Goal: Task Accomplishment & Management: Manage account settings

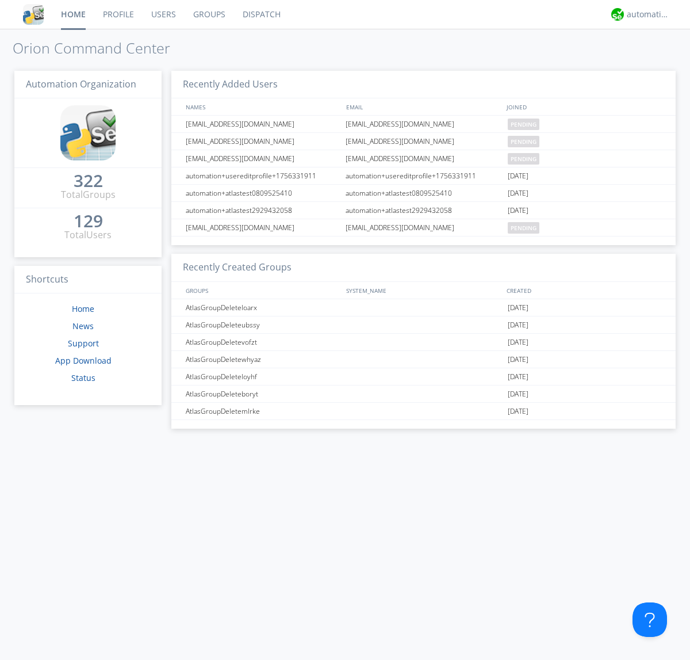
click at [163, 14] on link "Users" at bounding box center [164, 14] width 42 height 29
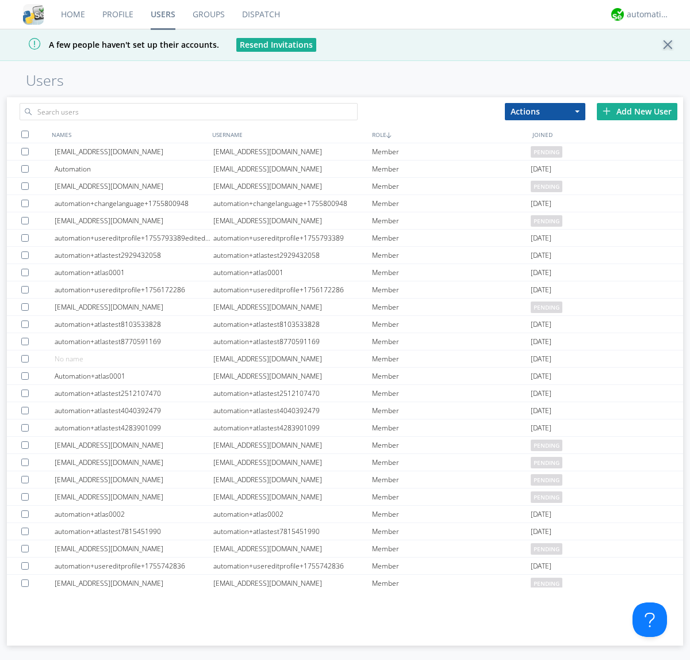
click at [637, 111] on div "Add New User" at bounding box center [637, 111] width 81 height 17
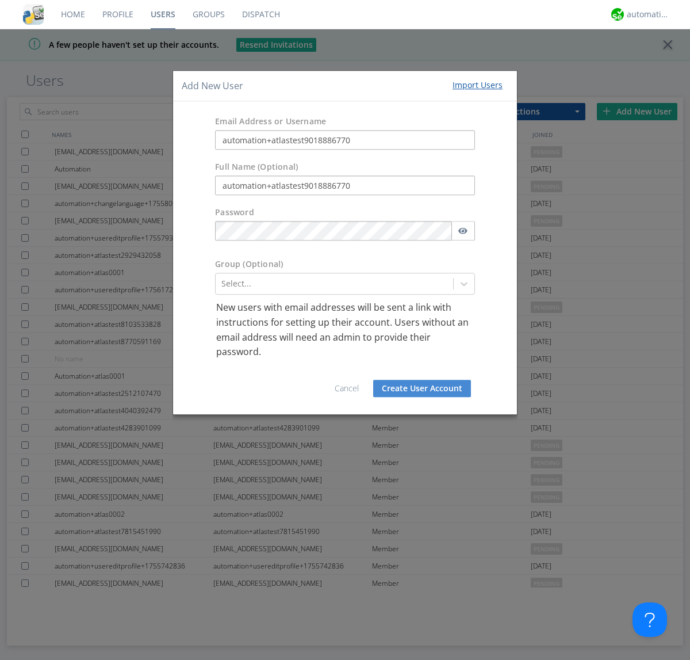
click at [422, 388] on button "Create User Account" at bounding box center [422, 388] width 98 height 17
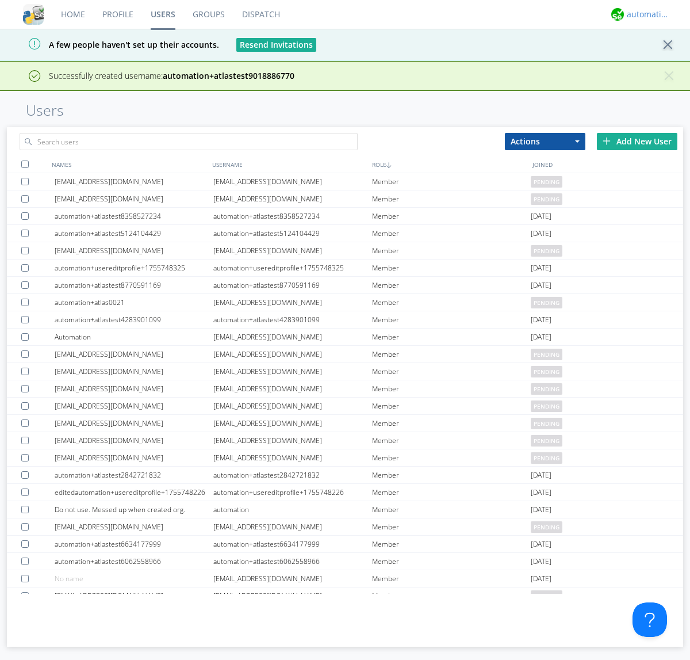
click at [646, 14] on div "automation+atlas" at bounding box center [648, 15] width 43 height 12
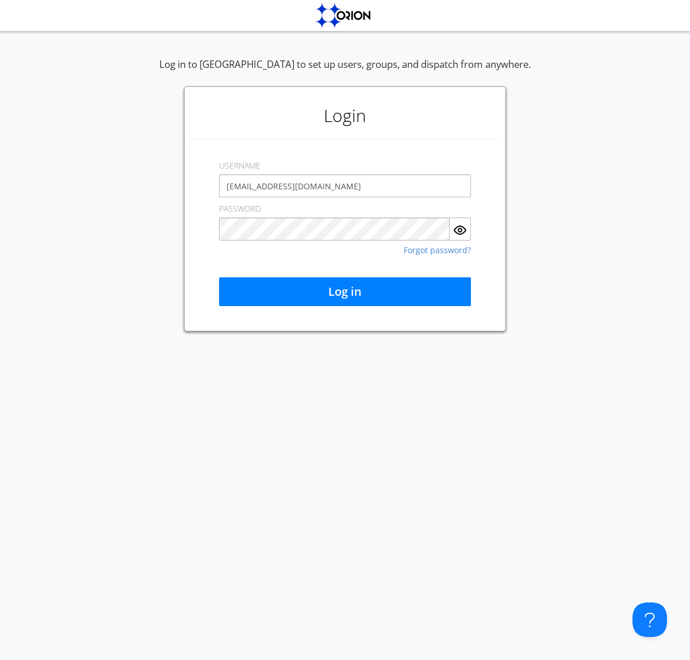
type input "[EMAIL_ADDRESS][DOMAIN_NAME]"
click at [345, 292] on button "Log in" at bounding box center [345, 291] width 252 height 29
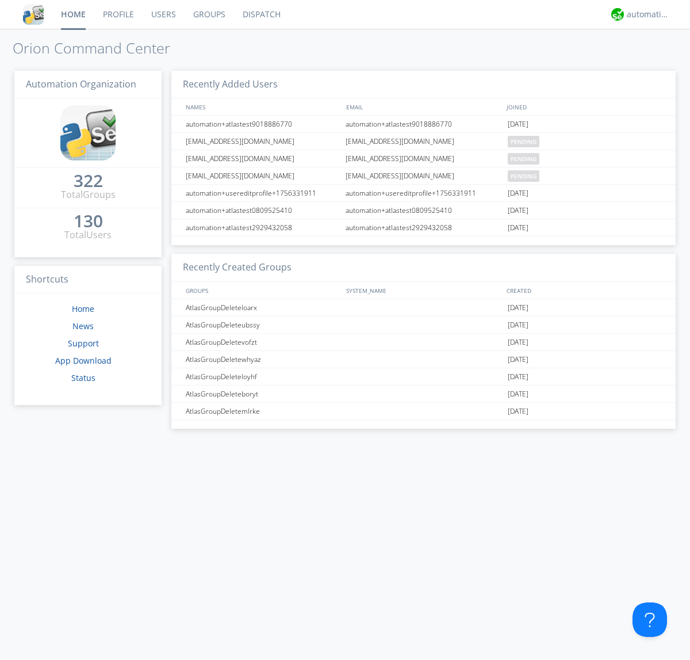
click at [163, 14] on link "Users" at bounding box center [164, 14] width 42 height 29
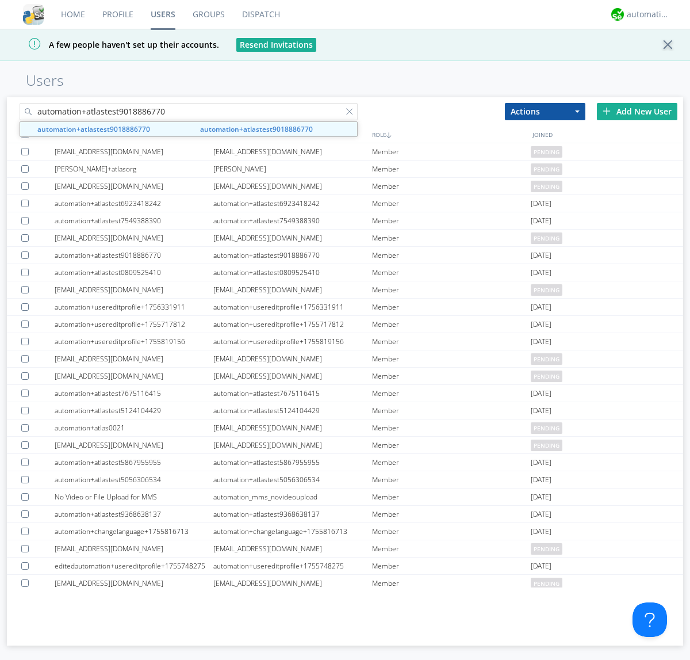
type input "automation+atlastest9018886770"
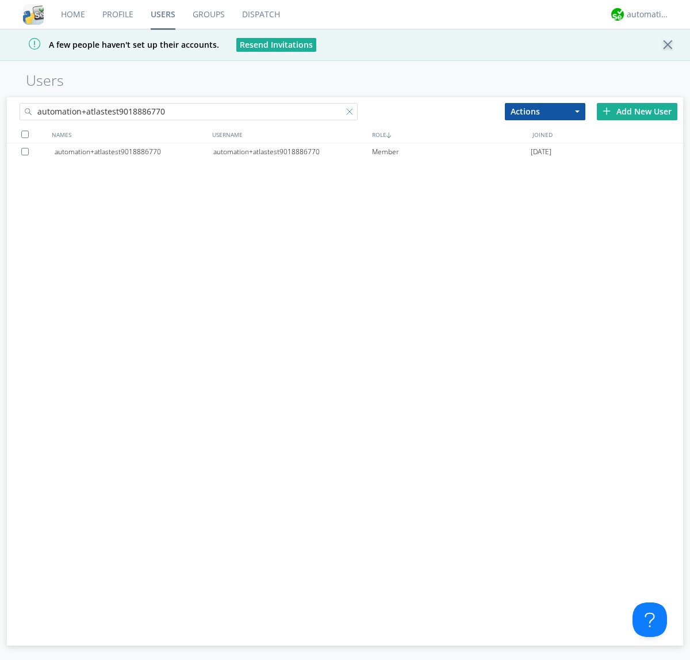
click at [352, 113] on div at bounding box center [352, 114] width 12 height 12
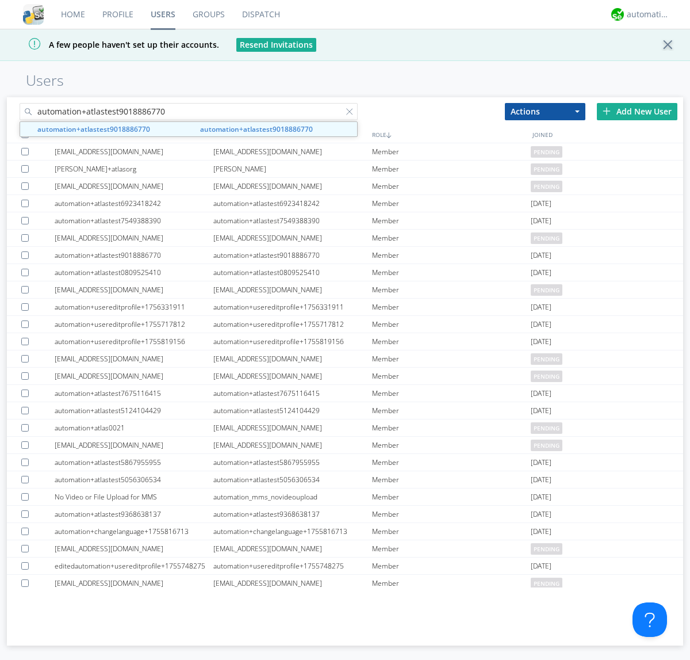
type input "automation+atlastest9018886770"
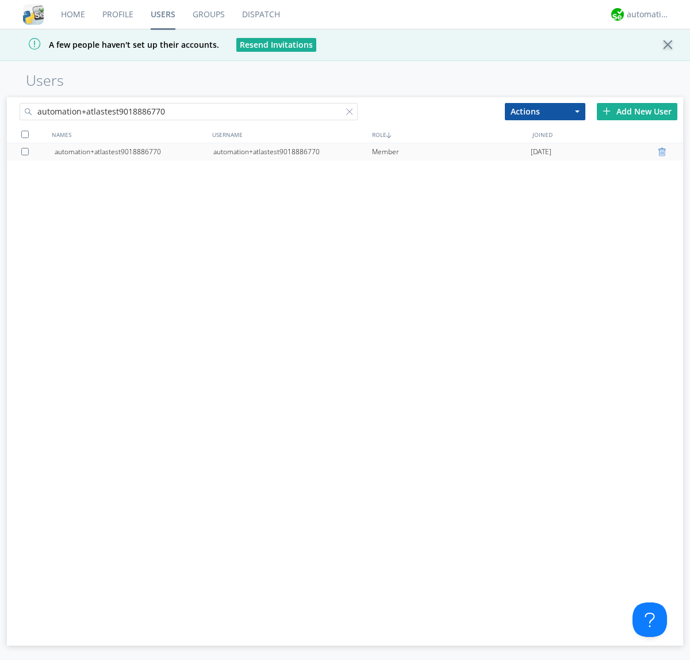
click at [664, 152] on div at bounding box center [664, 151] width 12 height 9
click at [646, 14] on div "automation+atlas" at bounding box center [648, 15] width 43 height 12
click at [654, 60] on div "Log Out" at bounding box center [654, 61] width 59 height 21
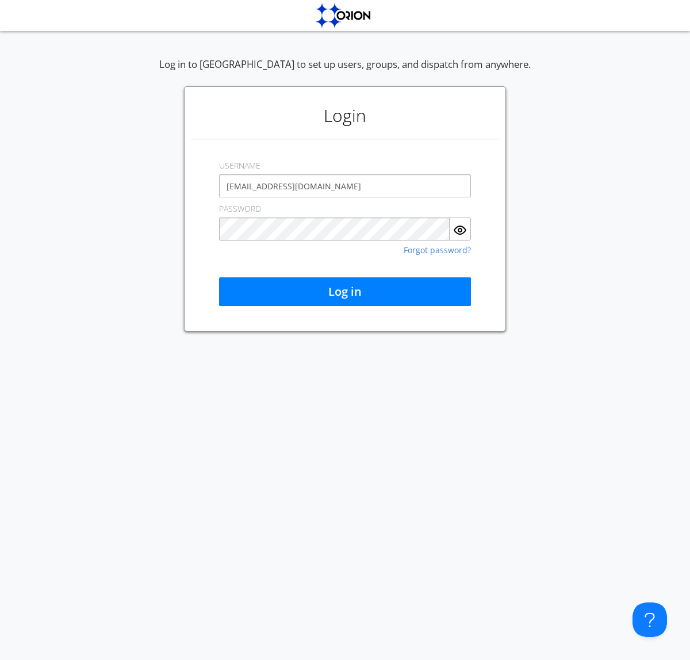
type input "[EMAIL_ADDRESS][DOMAIN_NAME]"
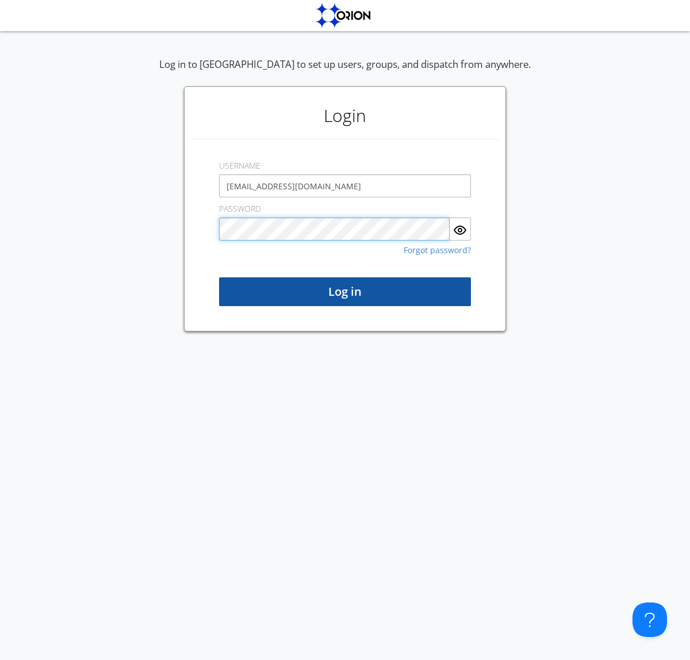
click at [345, 292] on button "Log in" at bounding box center [345, 291] width 252 height 29
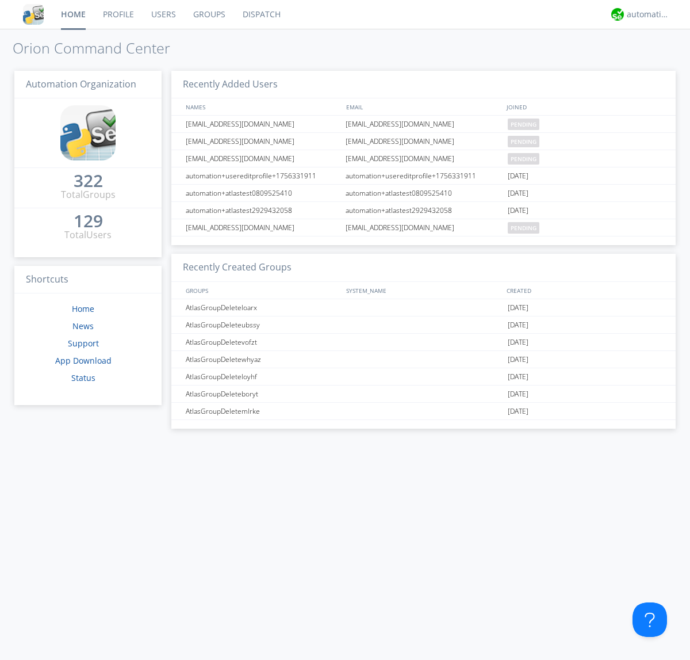
click at [163, 14] on link "Users" at bounding box center [164, 14] width 42 height 29
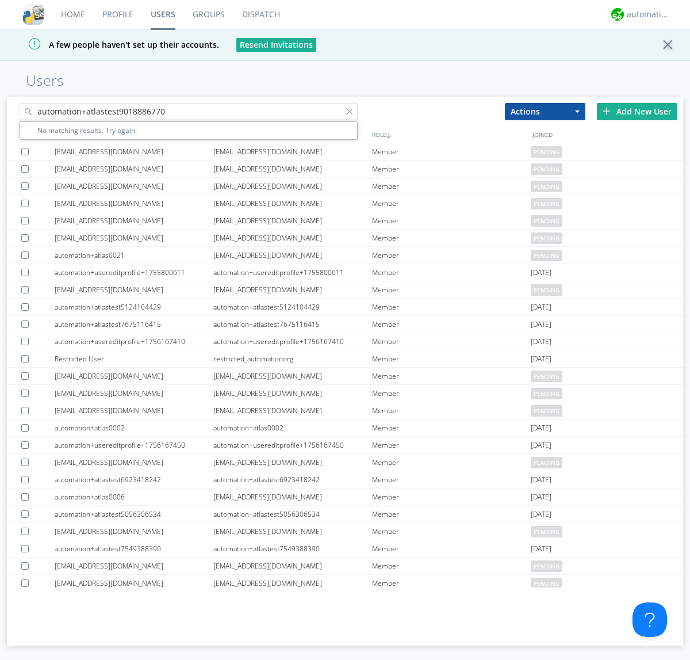
type input "automation+atlastest9018886770"
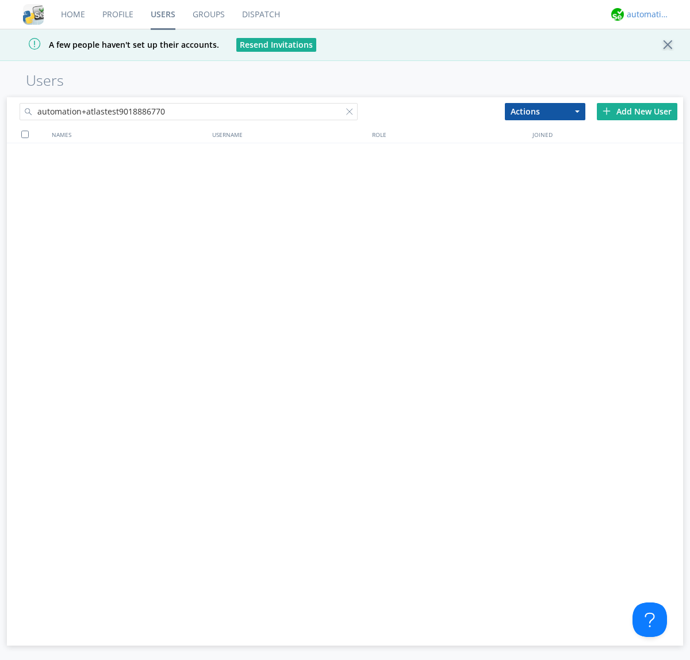
click at [646, 14] on div "automation+atlas" at bounding box center [648, 15] width 43 height 12
